Goal: Transaction & Acquisition: Purchase product/service

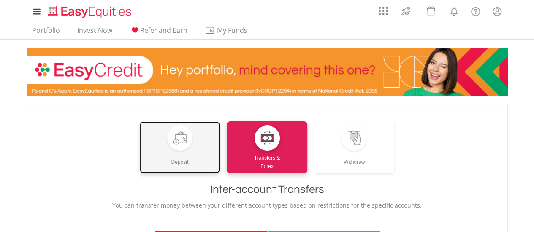
click at [178, 170] on link "Deposit" at bounding box center [180, 147] width 81 height 52
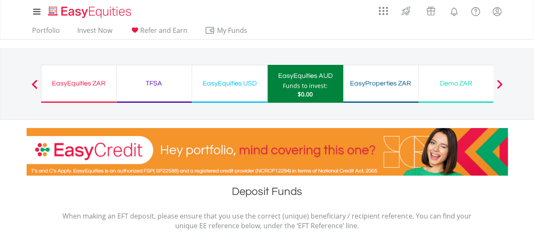
click at [102, 35] on link "Invest Now" at bounding box center [95, 32] width 42 height 13
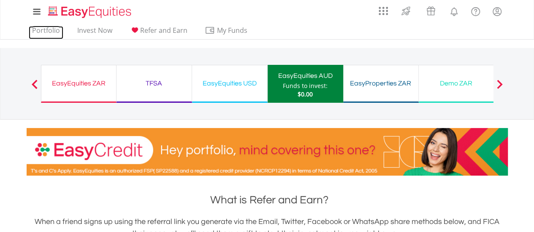
click at [51, 31] on link "Portfolio" at bounding box center [46, 32] width 35 height 13
